Goal: Subscribe to service/newsletter

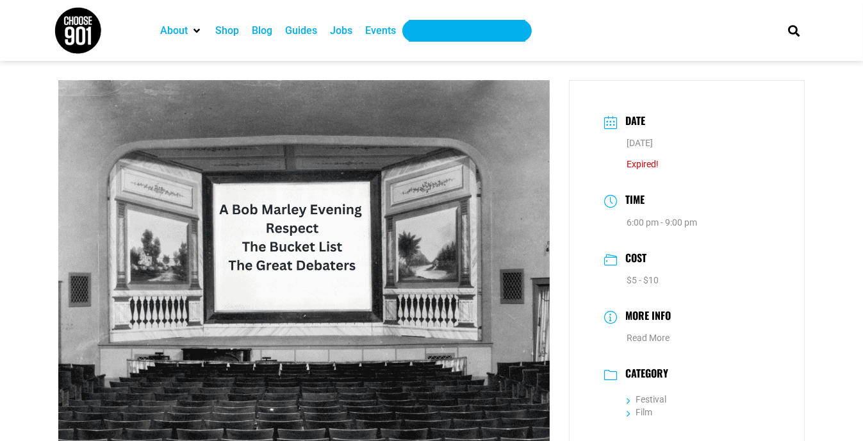
click at [485, 35] on div "Get Choose901 Emails" at bounding box center [467, 30] width 104 height 15
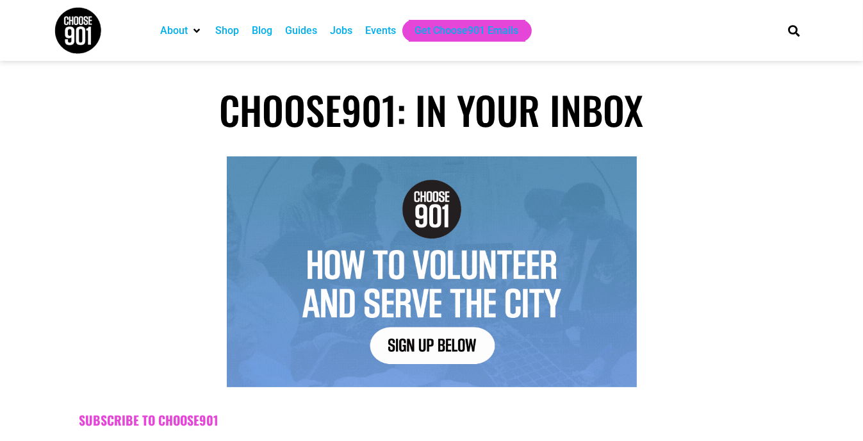
click at [444, 347] on img at bounding box center [432, 271] width 410 height 231
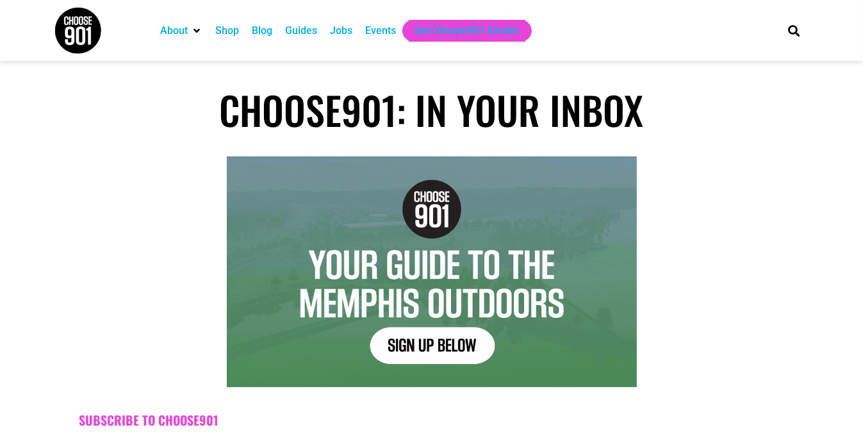
click at [444, 347] on img at bounding box center [432, 271] width 410 height 231
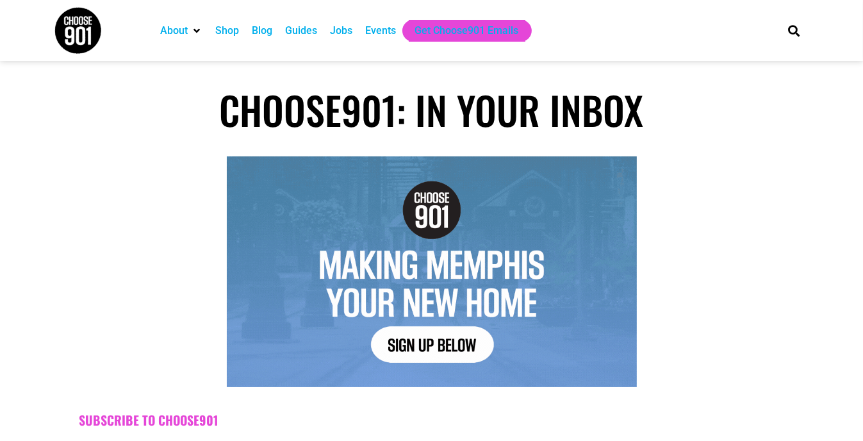
click at [444, 347] on img at bounding box center [432, 271] width 410 height 231
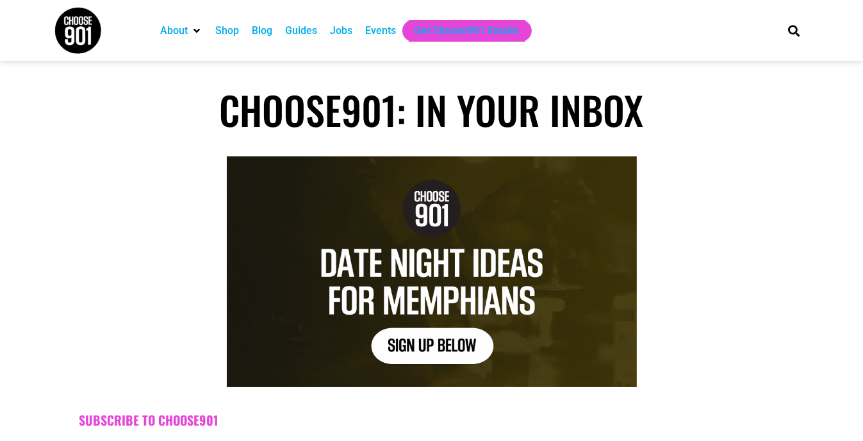
click at [444, 347] on img at bounding box center [432, 271] width 410 height 231
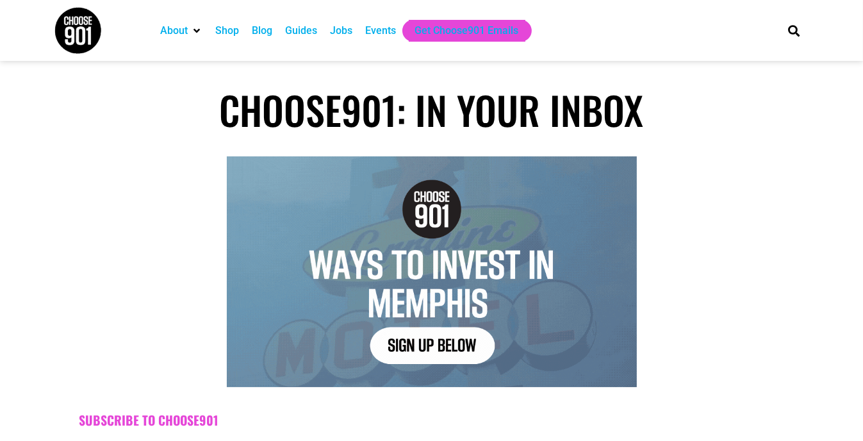
click at [444, 347] on img at bounding box center [432, 271] width 410 height 231
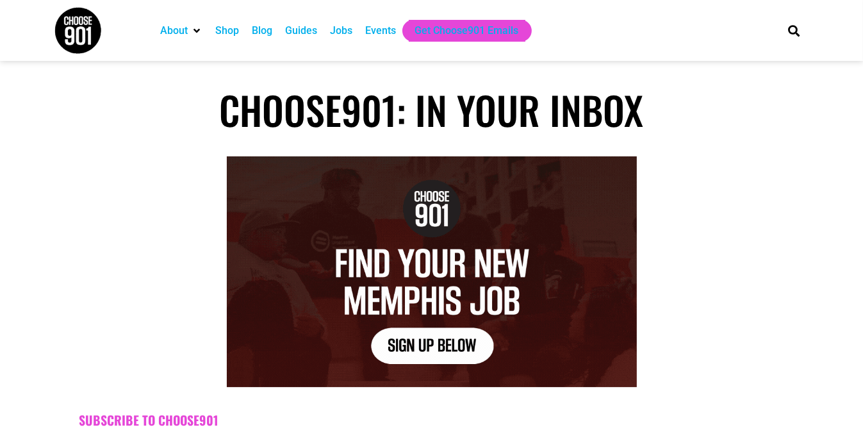
click at [444, 347] on img at bounding box center [432, 271] width 410 height 231
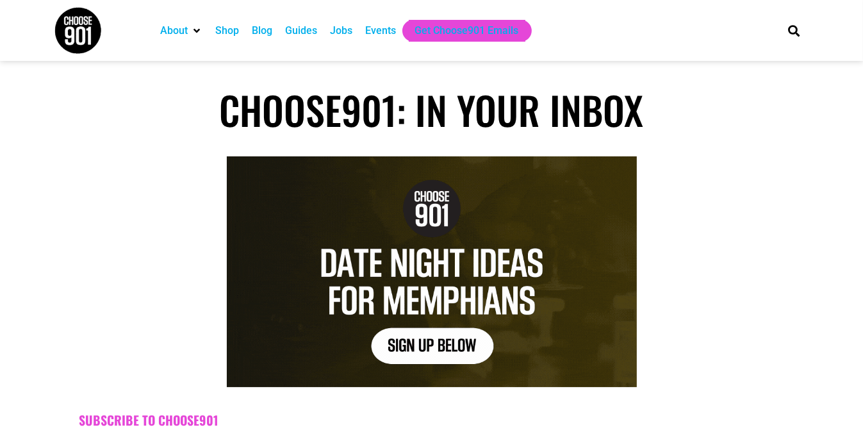
click at [444, 347] on img at bounding box center [432, 271] width 410 height 231
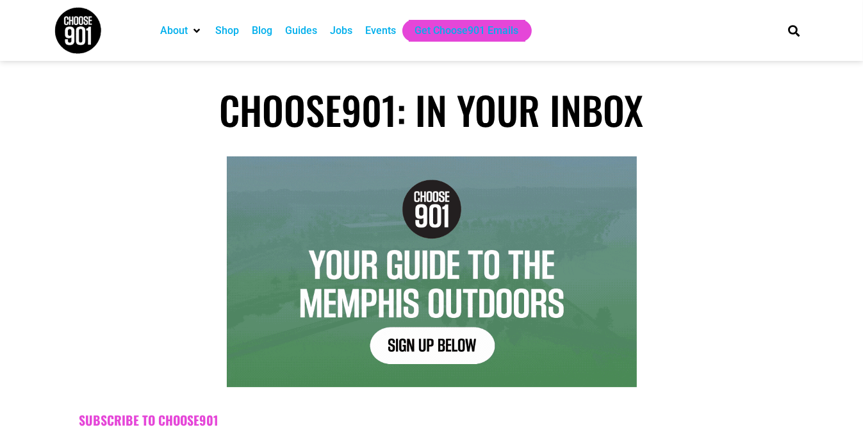
click at [444, 347] on img at bounding box center [432, 271] width 410 height 231
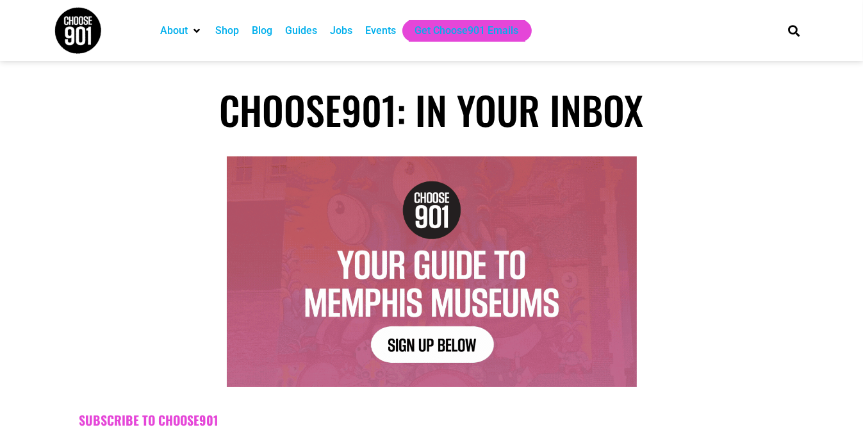
drag, startPoint x: 444, startPoint y: 347, endPoint x: 433, endPoint y: 349, distance: 10.6
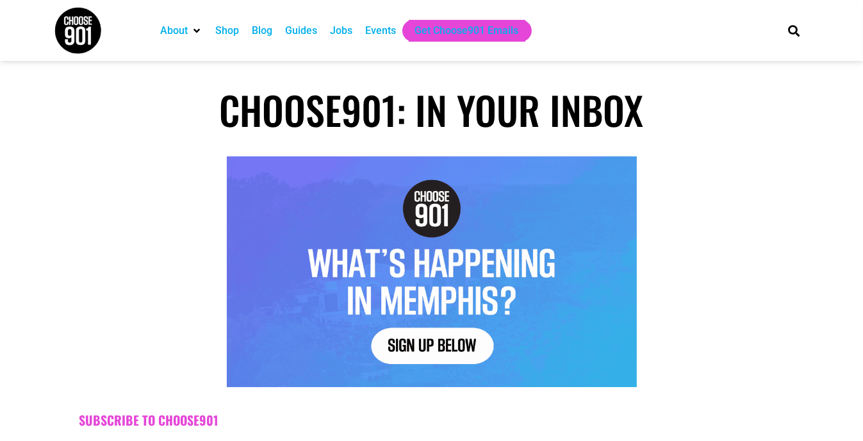
click at [433, 349] on img at bounding box center [432, 271] width 410 height 231
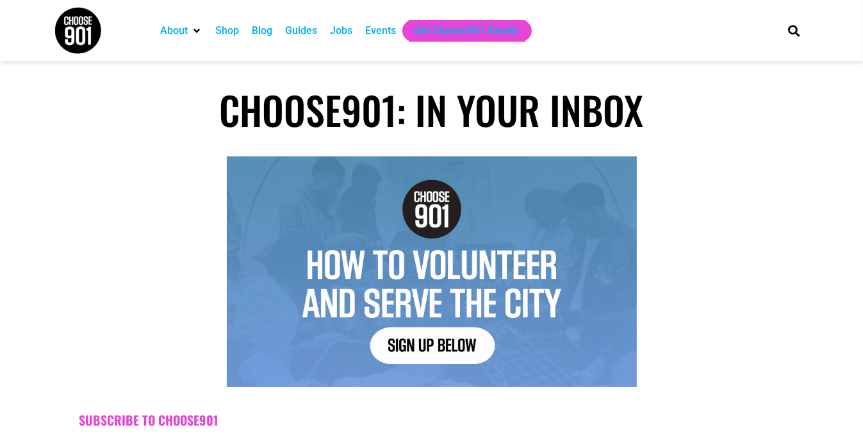
click at [433, 349] on img at bounding box center [432, 271] width 410 height 231
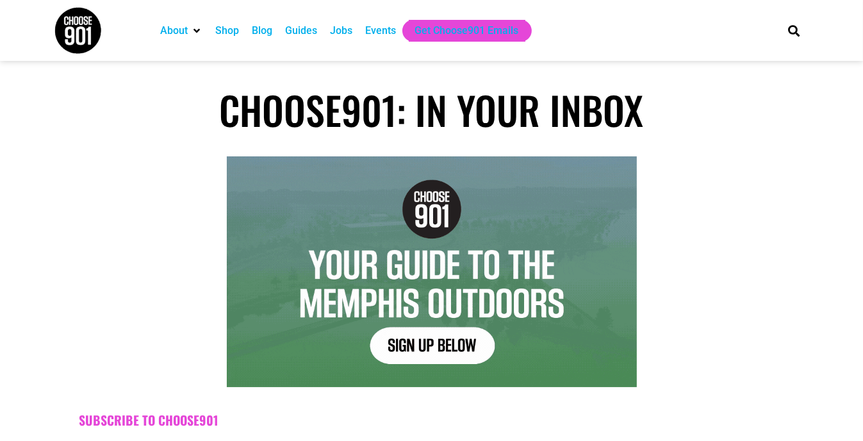
click at [433, 349] on img at bounding box center [432, 271] width 410 height 231
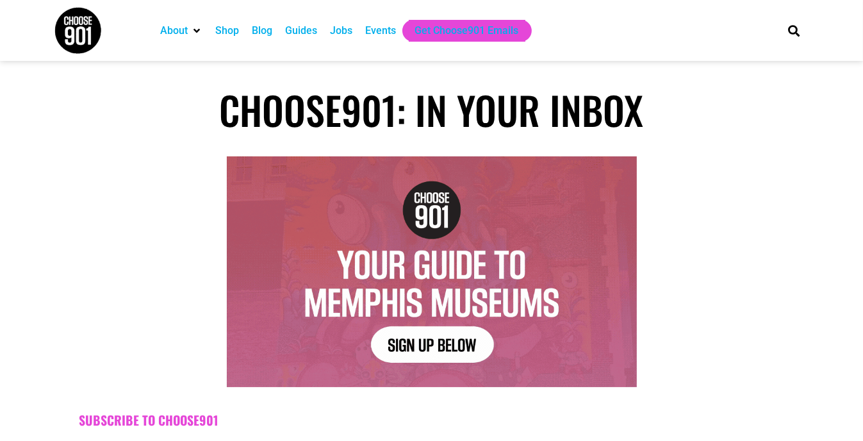
click at [433, 349] on img at bounding box center [432, 271] width 410 height 231
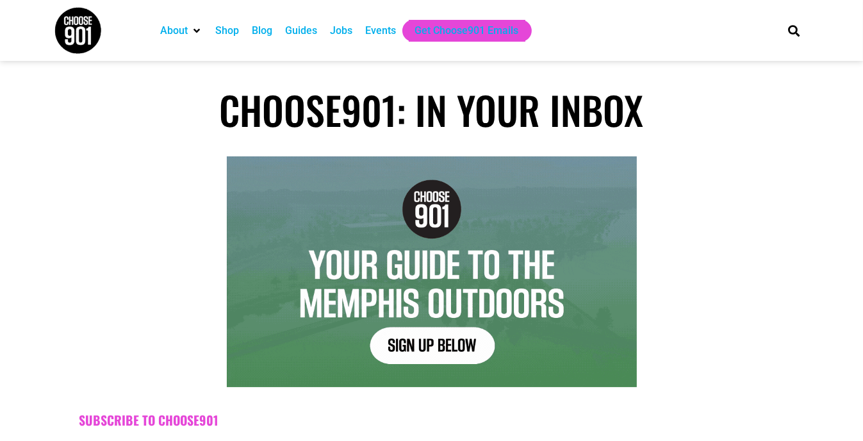
scroll to position [385, 0]
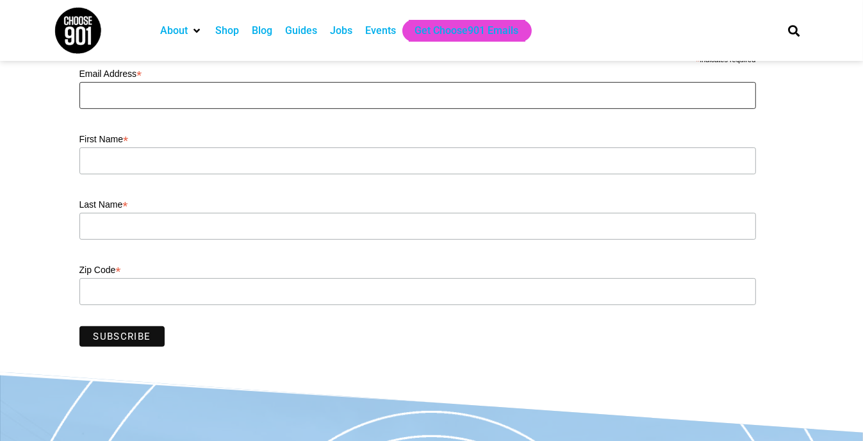
click at [390, 89] on input "Email Address *" at bounding box center [417, 95] width 677 height 27
type input "tchrstn4@gmail.com"
click at [320, 161] on input "First Name *" at bounding box center [417, 160] width 677 height 27
type input "Tia"
click at [245, 220] on input "Last Name *" at bounding box center [417, 226] width 677 height 27
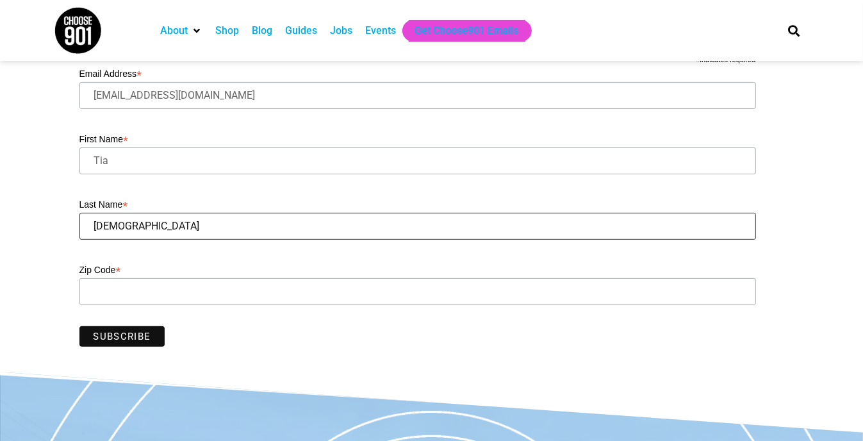
type input "Christian"
click at [172, 294] on input "Zip Code *" at bounding box center [417, 291] width 677 height 27
type input "38109"
click at [138, 340] on input "Subscribe" at bounding box center [122, 336] width 86 height 21
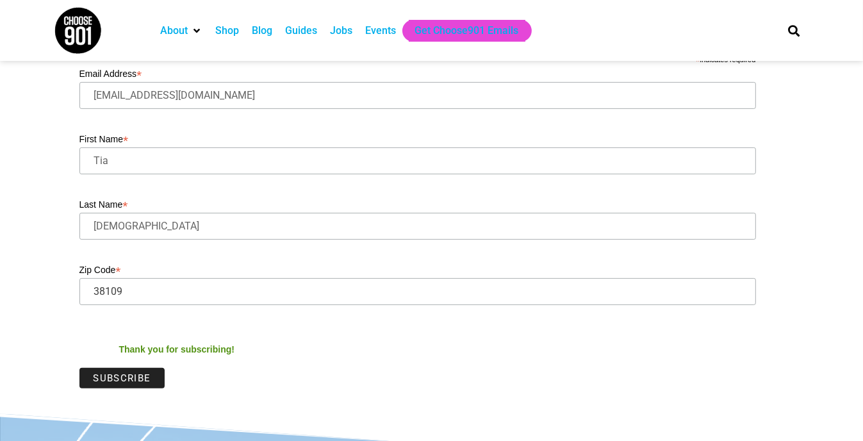
click at [122, 378] on input "Subscribe" at bounding box center [122, 378] width 86 height 21
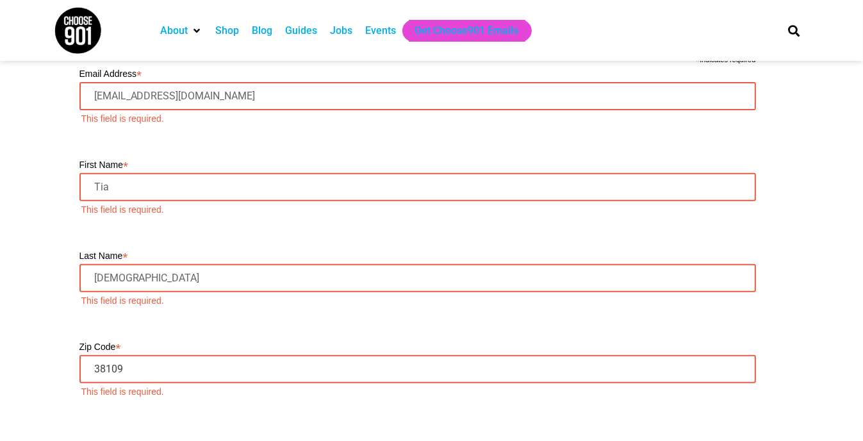
click at [122, 378] on input "Zip Code *" at bounding box center [417, 369] width 677 height 28
click at [181, 28] on div "About" at bounding box center [174, 30] width 28 height 15
